Goal: Find specific page/section: Find specific page/section

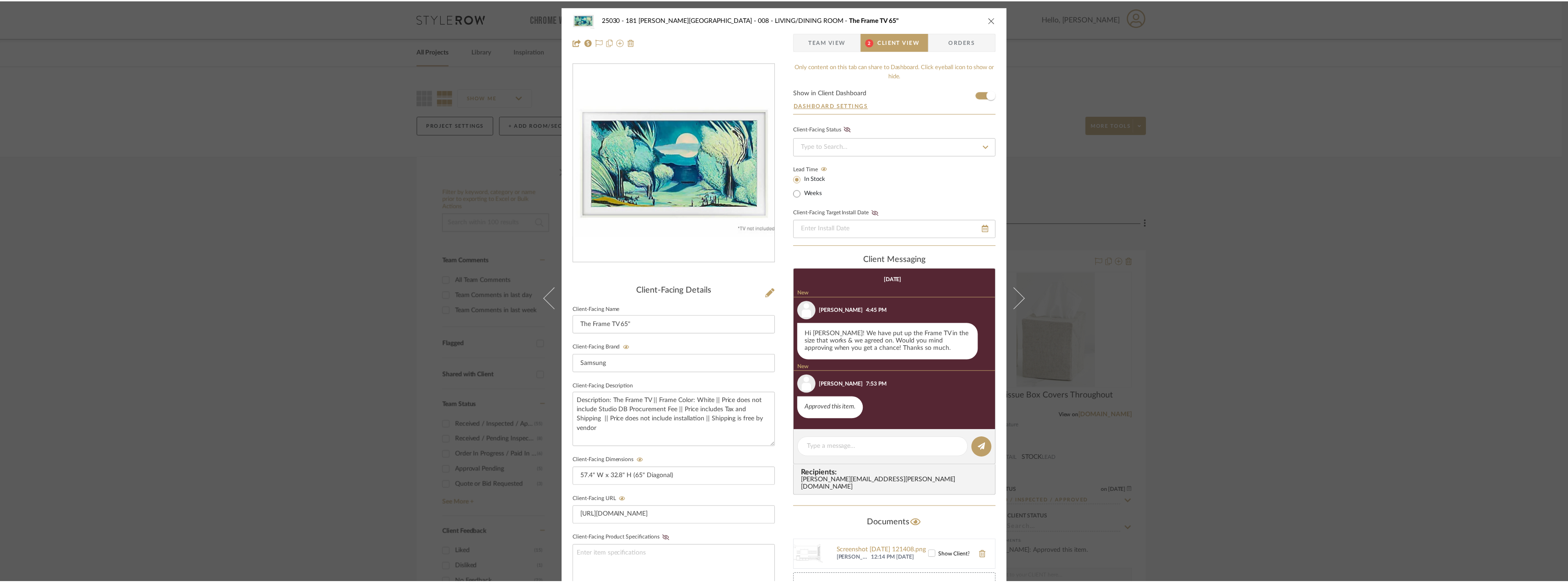
scroll to position [48, 0]
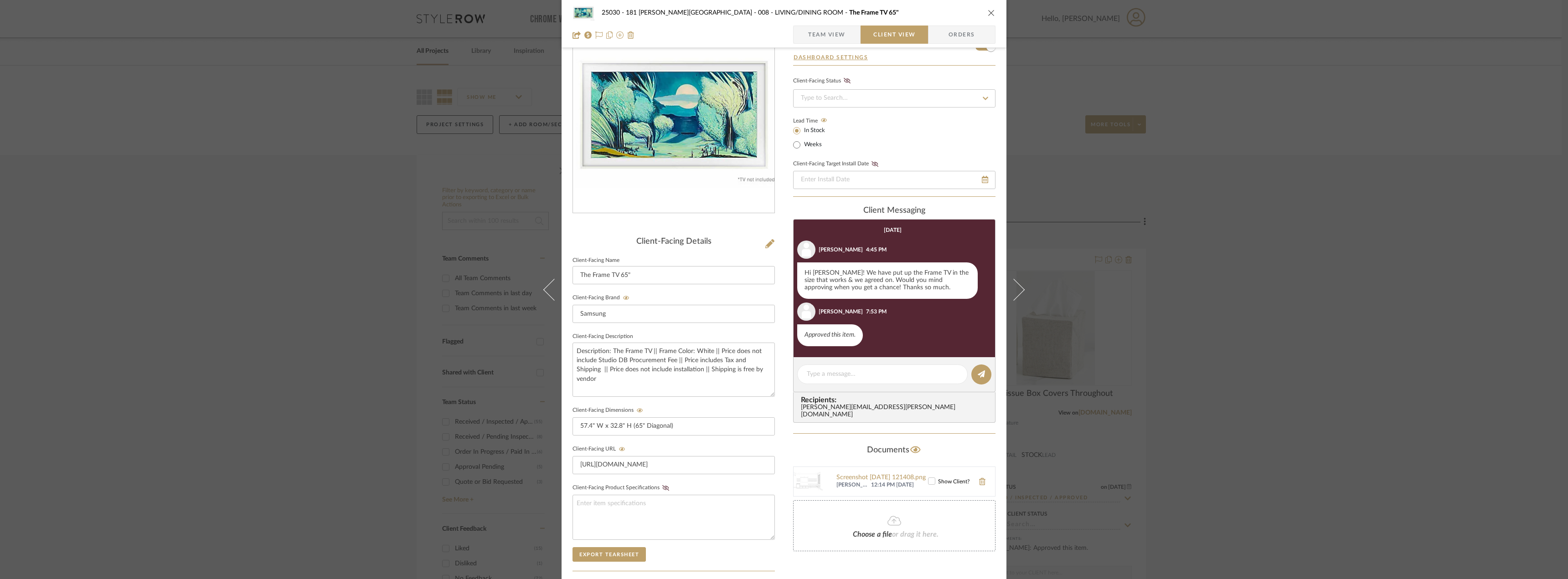
click at [1296, 369] on div "25030 - 181 [PERSON_NAME] 008 - LIVING/DINING ROOM The Frame TV 65" Team View C…" at bounding box center [784, 290] width 1568 height 579
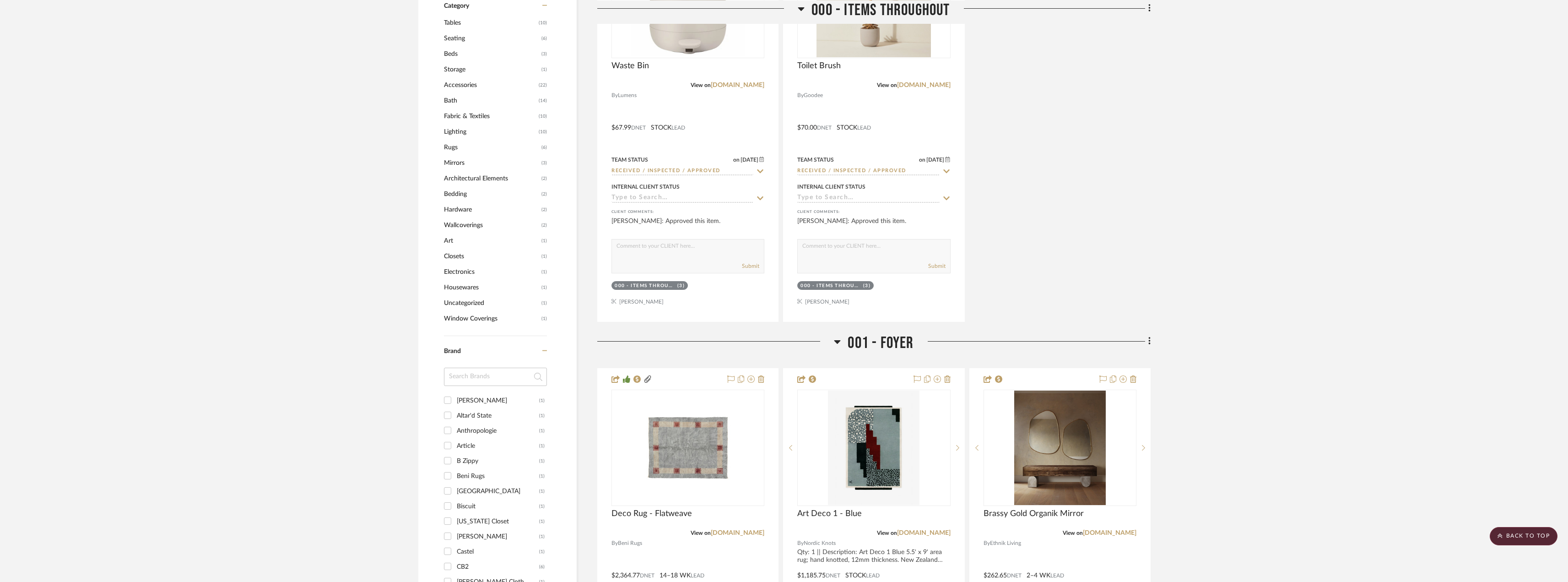
scroll to position [732, 0]
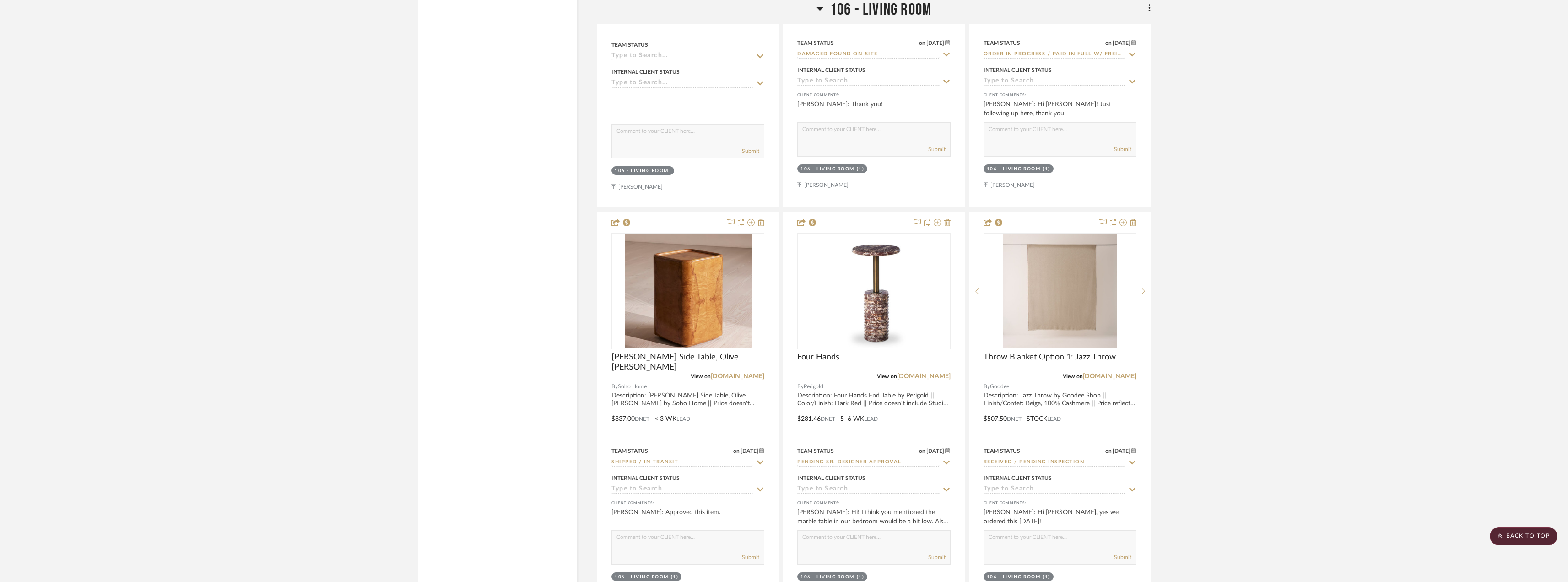
scroll to position [3983, 0]
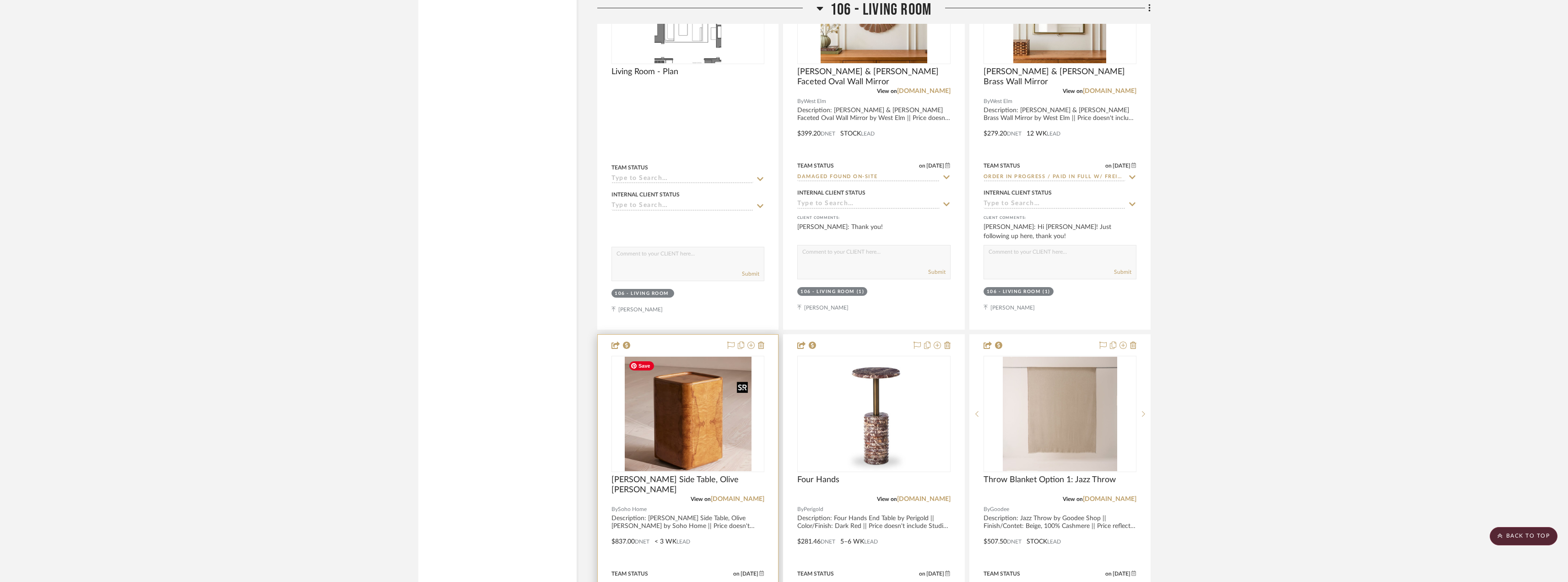
click at [722, 436] on img "0" at bounding box center [687, 413] width 126 height 114
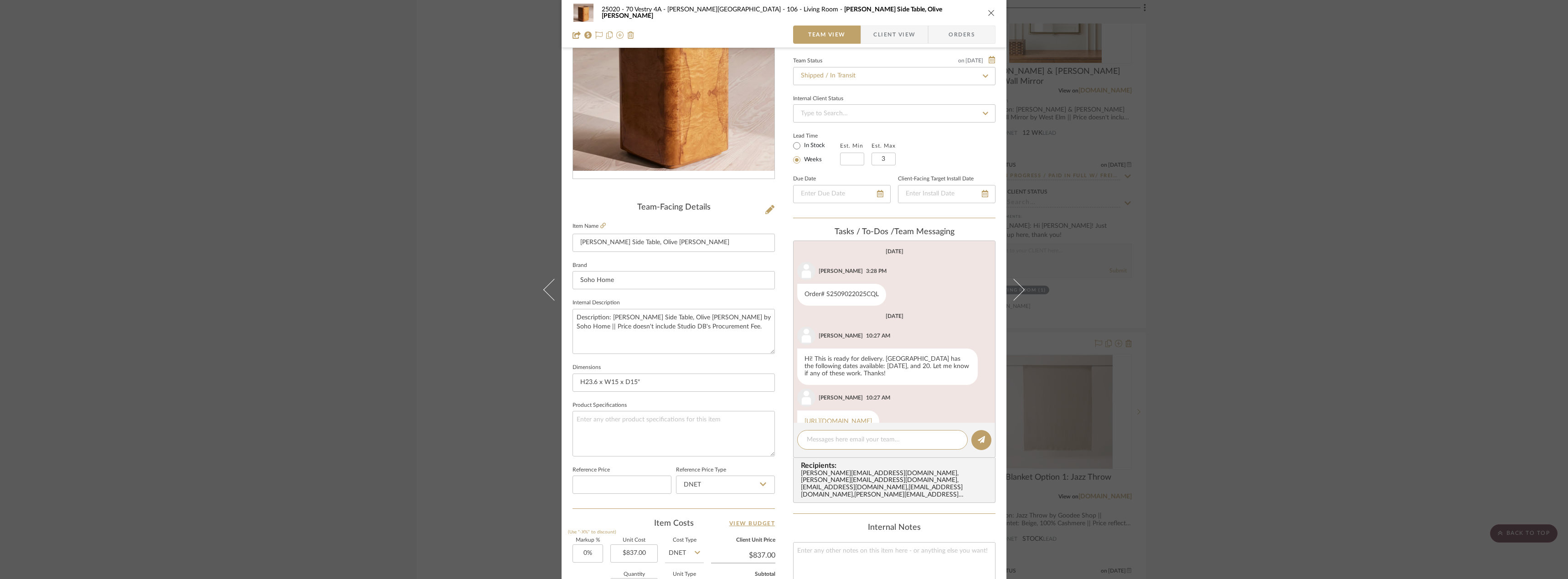
scroll to position [151, 0]
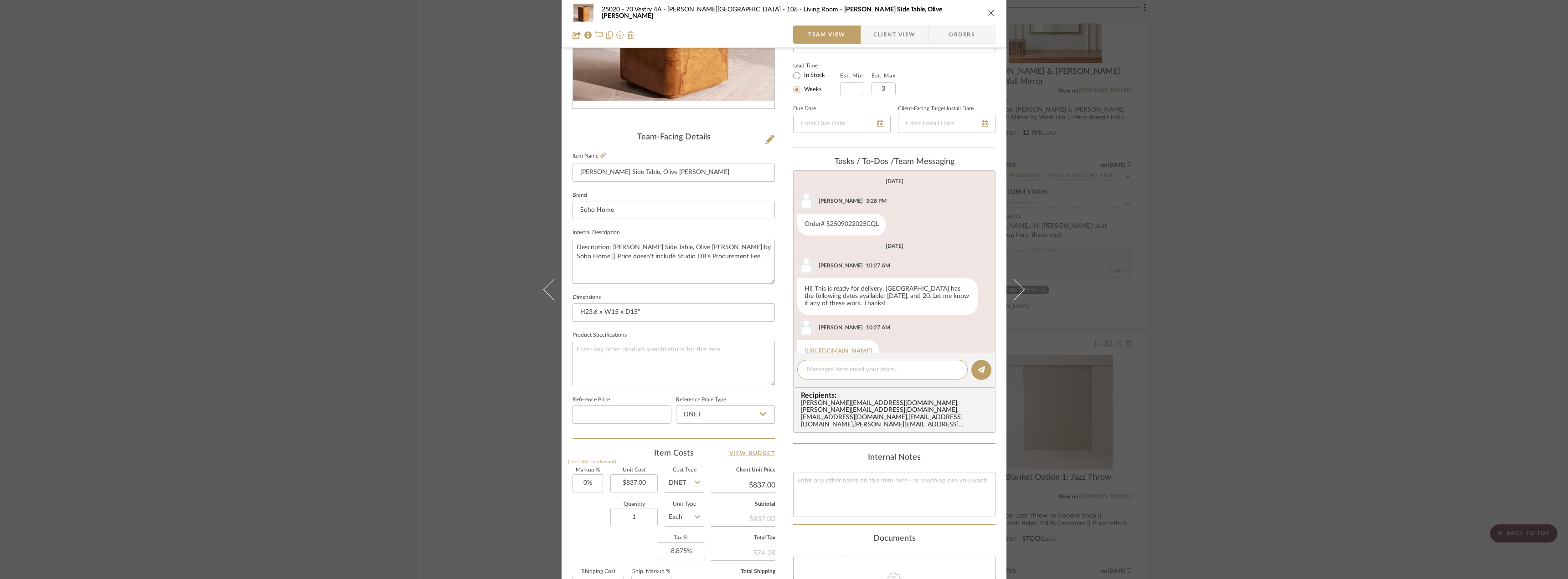
click at [412, 207] on div "25020 - 70 Vestry 4A - Grant-Stanleigh 106 - Living Room Dawson Side Table, Oli…" at bounding box center [784, 290] width 1568 height 579
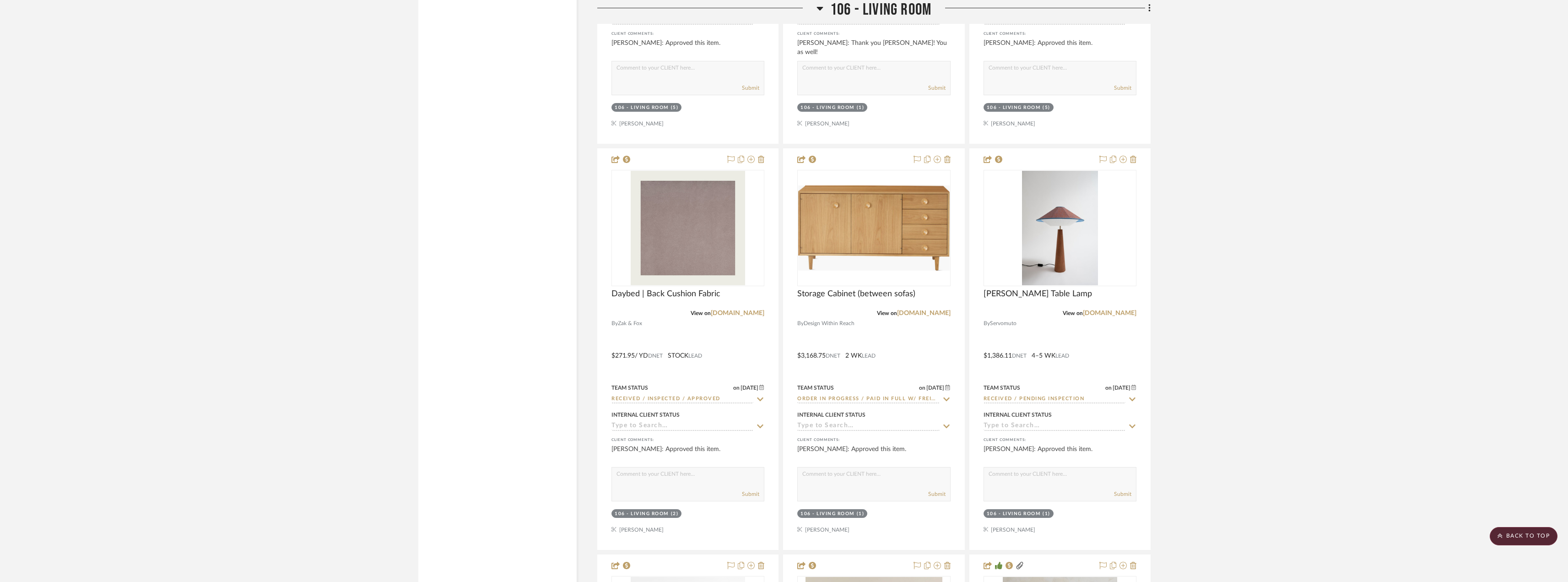
scroll to position [9980, 0]
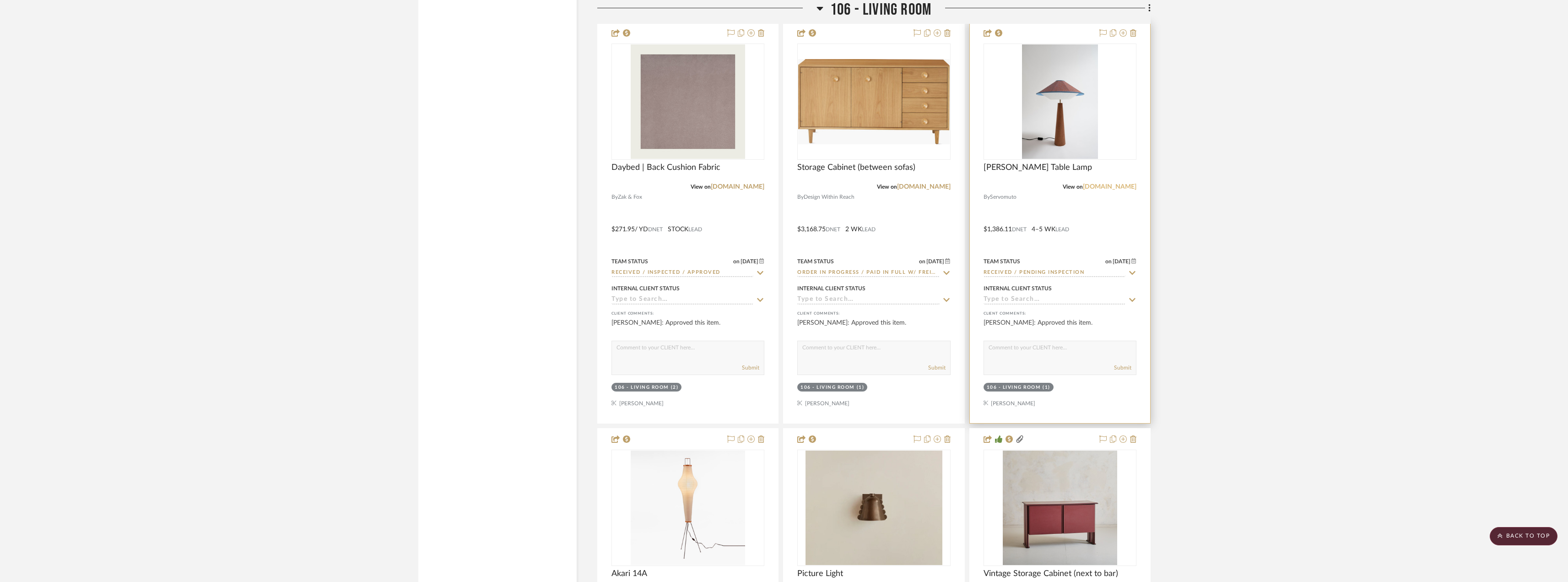
click at [1122, 185] on link "servomuto.it" at bounding box center [1110, 186] width 54 height 6
